Goal: Transaction & Acquisition: Purchase product/service

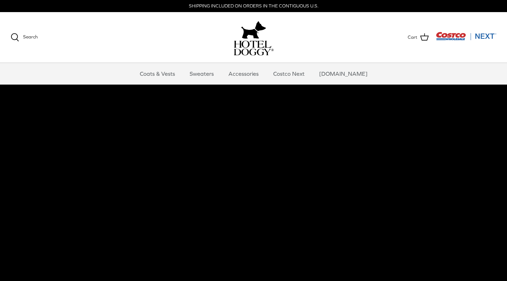
click at [254, 75] on link "Accessories" at bounding box center [243, 73] width 43 height 21
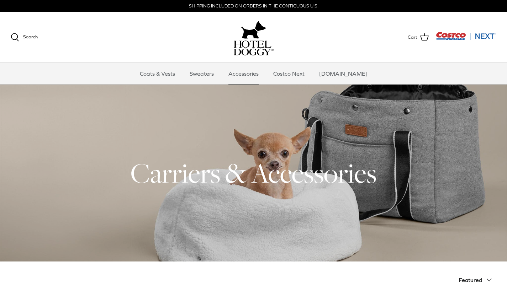
click at [212, 77] on link "Sweaters" at bounding box center [201, 73] width 37 height 21
click at [167, 76] on link "Coats & Vests" at bounding box center [157, 73] width 48 height 21
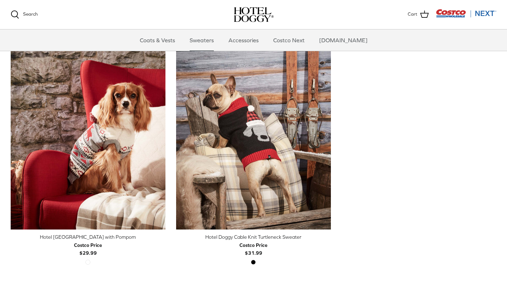
scroll to position [181, 0]
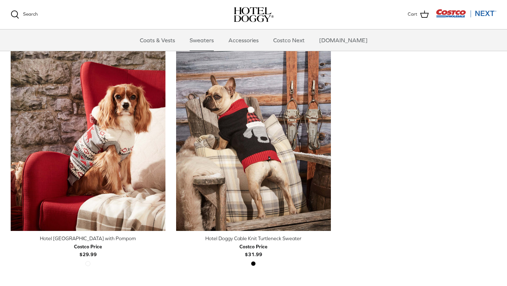
click at [247, 129] on img "Hotel Doggy Cable Knit Turtleneck Sweater" at bounding box center [253, 135] width 155 height 194
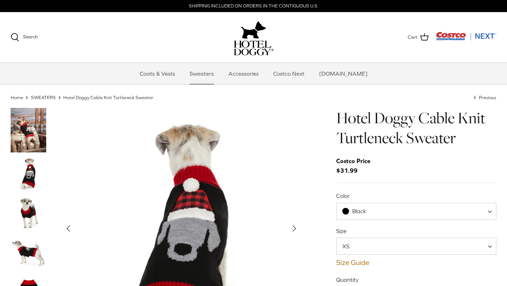
click at [35, 180] on img "Thumbnail Link" at bounding box center [29, 174] width 36 height 36
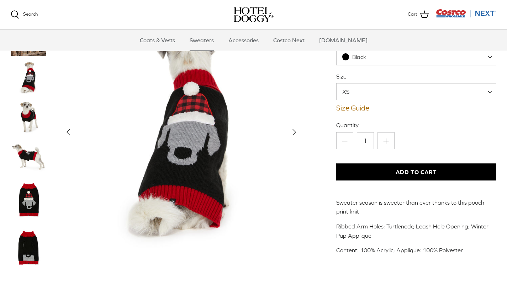
scroll to position [81, 0]
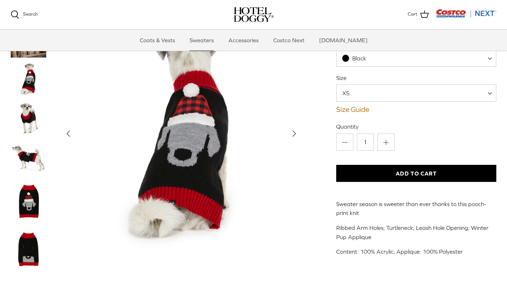
click at [35, 204] on img "Thumbnail Link" at bounding box center [29, 201] width 36 height 44
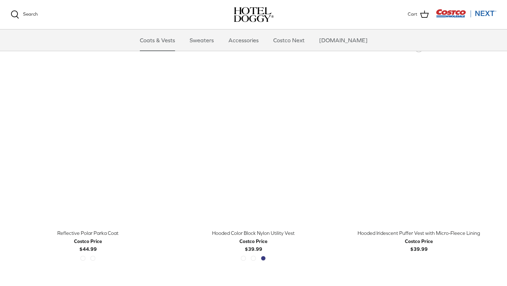
scroll to position [567, 0]
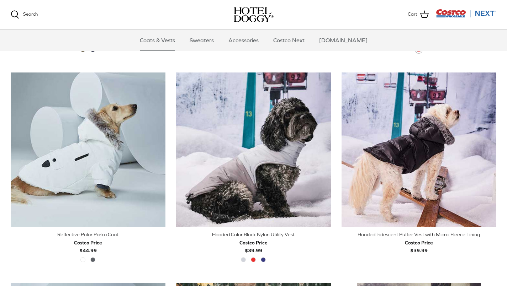
click at [108, 173] on img "Reflective Polar Parka Coat" at bounding box center [88, 150] width 155 height 155
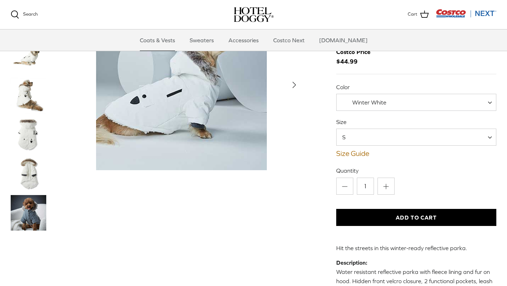
scroll to position [37, 0]
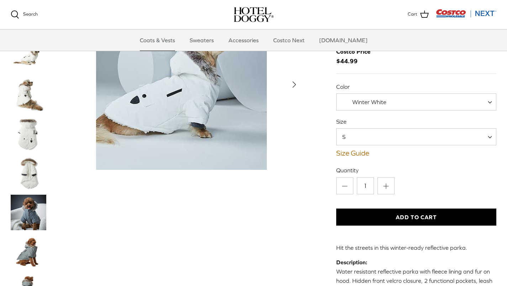
click at [492, 139] on span at bounding box center [492, 136] width 7 height 17
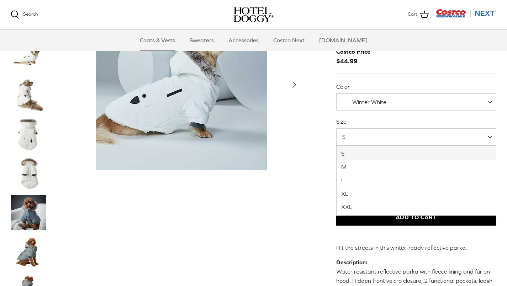
select select "L"
